Goal: Task Accomplishment & Management: Use online tool/utility

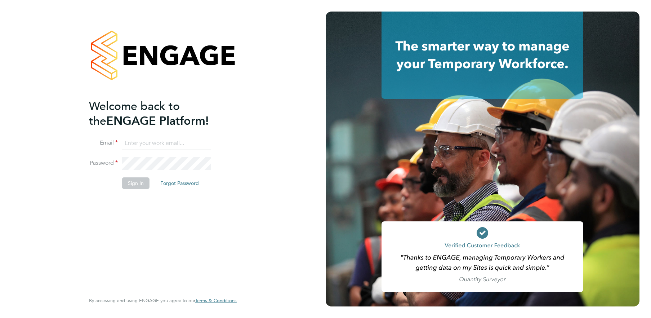
type input "alex.burke@randstadcpe.com"
click at [137, 185] on button "Sign In" at bounding box center [135, 183] width 27 height 12
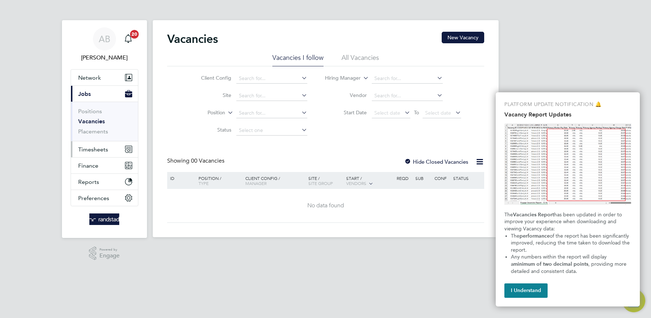
click at [89, 143] on button "Timesheets" at bounding box center [104, 149] width 67 height 16
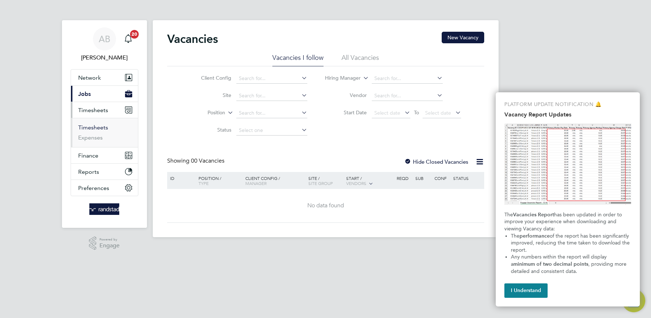
click at [96, 128] on link "Timesheets" at bounding box center [93, 127] width 30 height 7
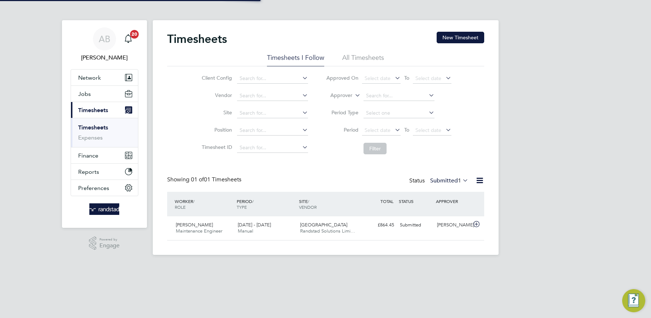
scroll to position [18, 62]
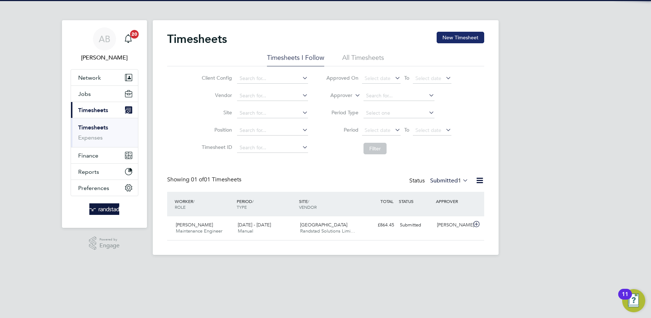
click at [467, 34] on button "New Timesheet" at bounding box center [461, 38] width 48 height 12
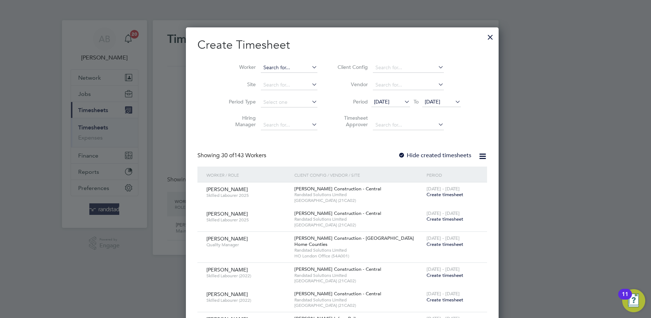
scroll to position [1274, 279]
click at [261, 68] on input at bounding box center [289, 68] width 57 height 10
paste input "Olasunkanmi"
click at [292, 85] on li "[PERSON_NAME]" at bounding box center [283, 87] width 78 height 10
type input "[PERSON_NAME]"
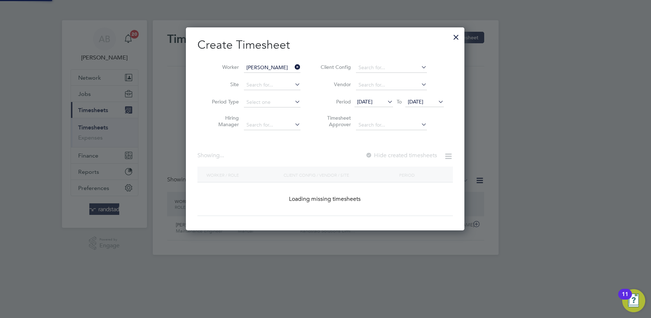
scroll to position [203, 279]
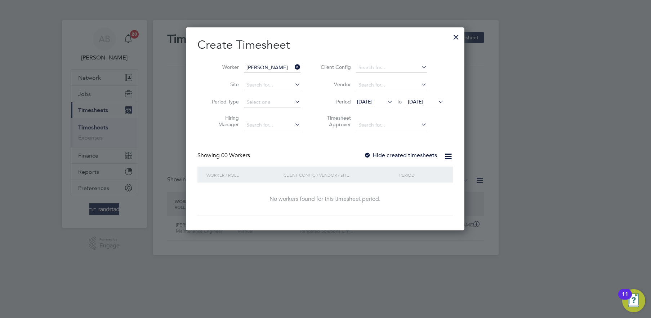
click at [414, 99] on span "[DATE]" at bounding box center [415, 101] width 15 height 6
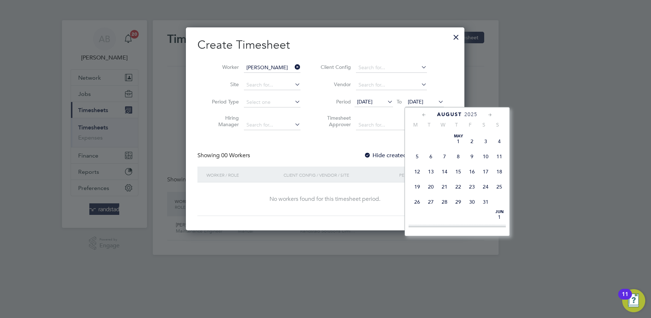
scroll to position [286, 0]
click at [418, 196] on span "8" at bounding box center [417, 190] width 14 height 14
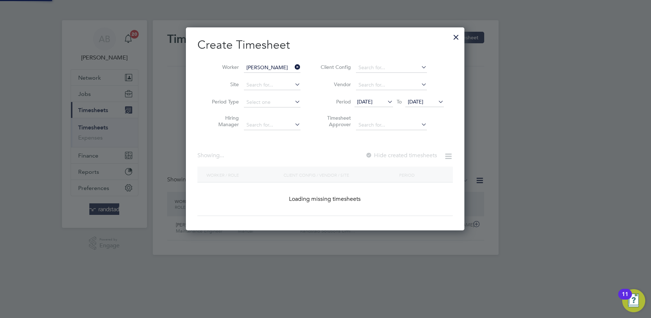
scroll to position [219, 279]
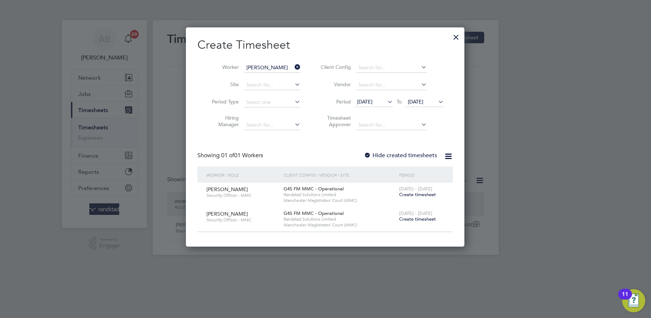
click at [411, 196] on span "Create timesheet" at bounding box center [417, 194] width 37 height 6
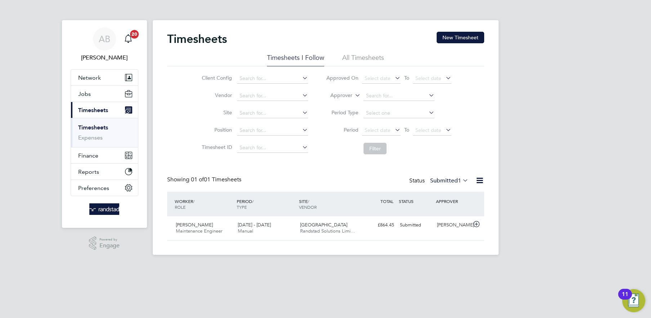
scroll to position [18, 62]
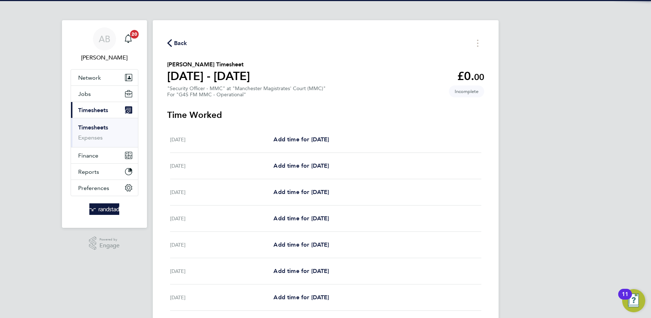
click at [163, 42] on div "Back [PERSON_NAME] Timesheet [DATE] - [DATE] £0. 00 "Security Officer - MMC" at…" at bounding box center [326, 191] width 346 height 342
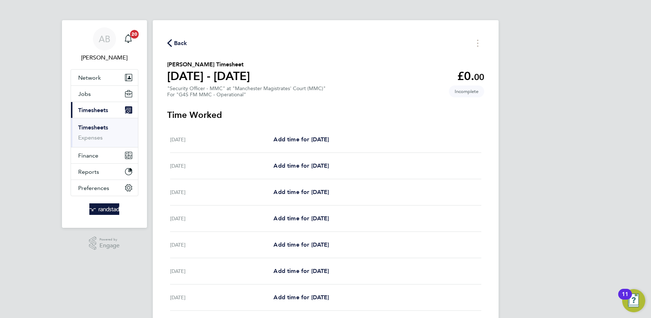
click at [177, 44] on span "Back" at bounding box center [180, 43] width 13 height 9
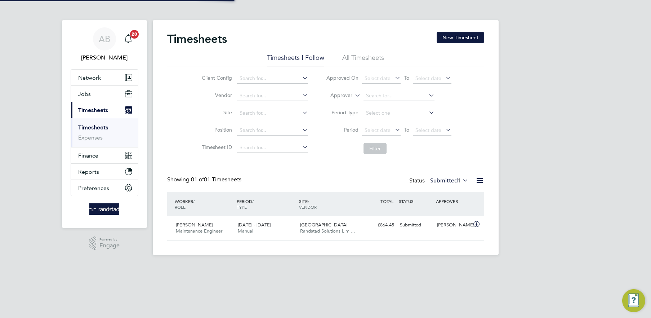
scroll to position [18, 62]
click at [452, 36] on button "New Timesheet" at bounding box center [461, 38] width 48 height 12
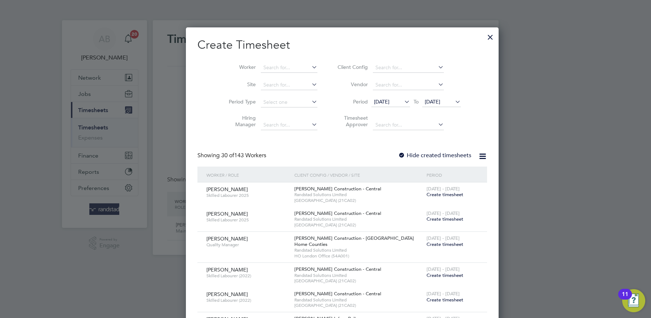
scroll to position [1274, 279]
click at [256, 62] on li "Worker" at bounding box center [270, 67] width 112 height 17
click at [261, 63] on input at bounding box center [289, 68] width 57 height 10
paste input "Olasunkanmi"
click at [303, 90] on li "[PERSON_NAME]" at bounding box center [283, 87] width 78 height 10
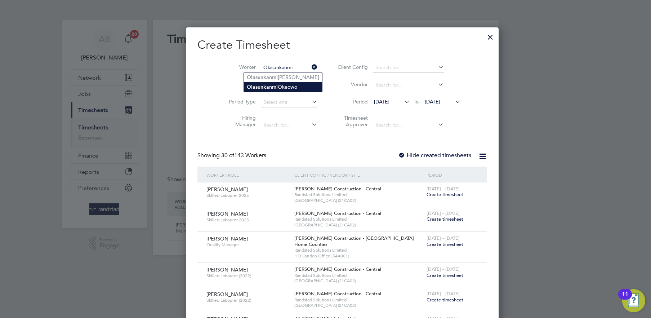
type input "[PERSON_NAME]"
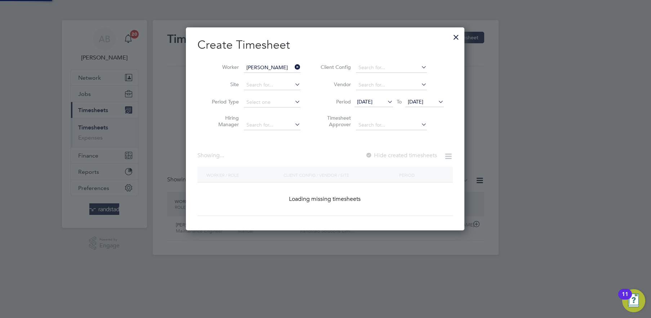
scroll to position [0, 0]
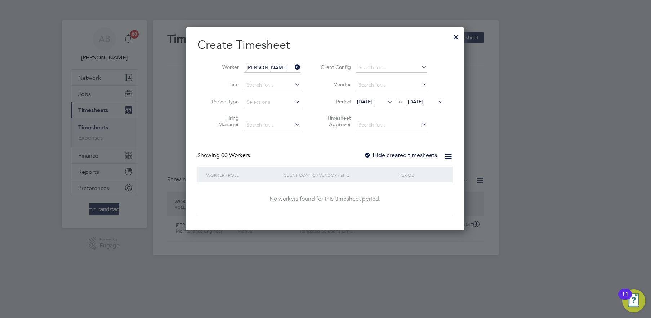
click at [370, 155] on div at bounding box center [367, 155] width 7 height 7
click at [377, 97] on div "[DATE] To [DATE]" at bounding box center [399, 102] width 89 height 10
click at [373, 101] on span "[DATE]" at bounding box center [364, 101] width 15 height 6
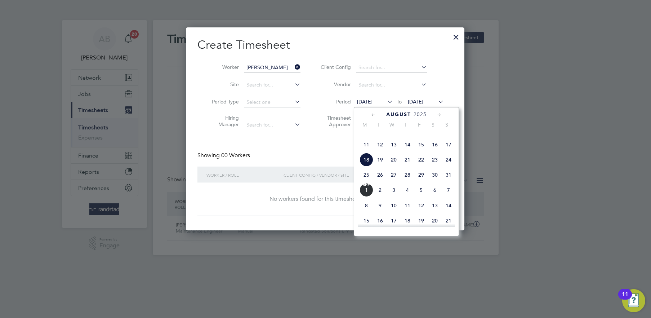
click at [365, 151] on span "11" at bounding box center [367, 145] width 14 height 14
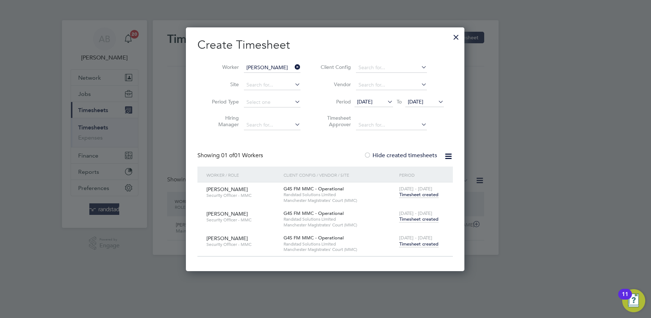
click at [417, 101] on span "[DATE]" at bounding box center [415, 101] width 15 height 6
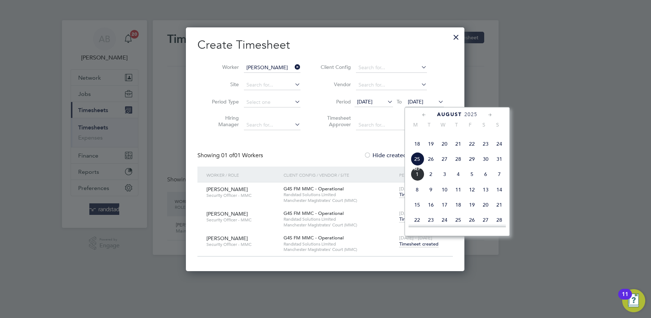
click at [418, 181] on span "[DATE]" at bounding box center [417, 174] width 14 height 14
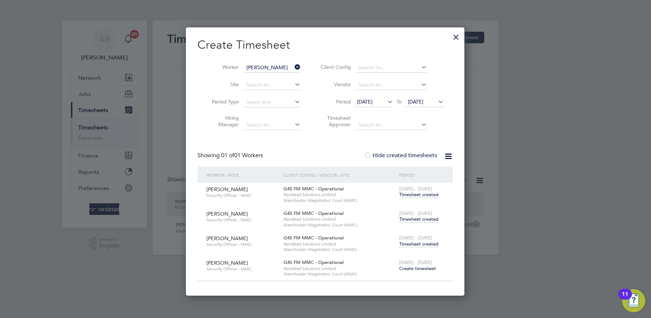
click at [421, 244] on span "Timesheet created" at bounding box center [418, 244] width 39 height 6
